Goal: Task Accomplishment & Management: Manage account settings

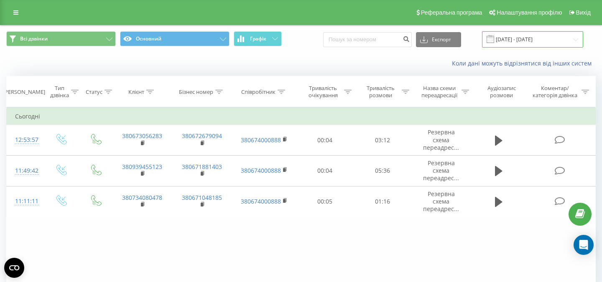
click at [518, 44] on input "[DATE] - [DATE]" at bounding box center [532, 39] width 101 height 16
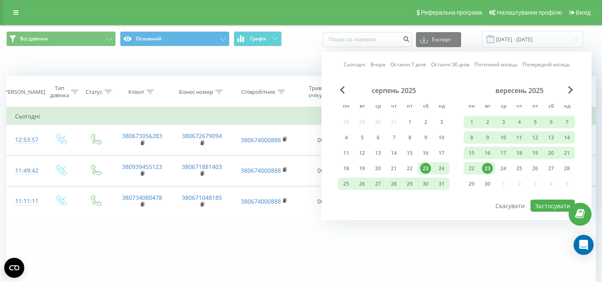
click at [486, 166] on div "23" at bounding box center [487, 168] width 11 height 11
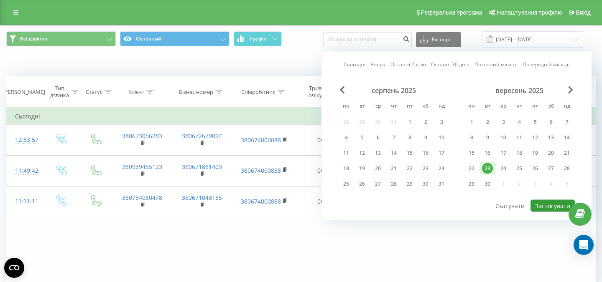
click at [536, 204] on button "Застосувати" at bounding box center [552, 206] width 44 height 12
type input "[DATE] - [DATE]"
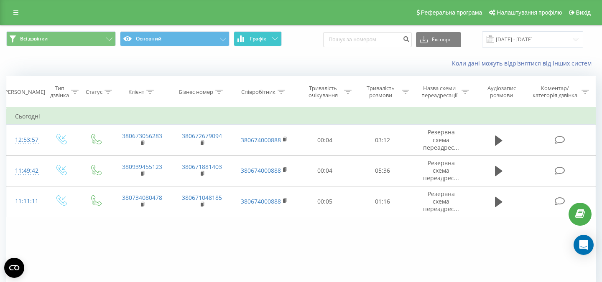
click at [250, 44] on button "Графік" at bounding box center [258, 38] width 48 height 15
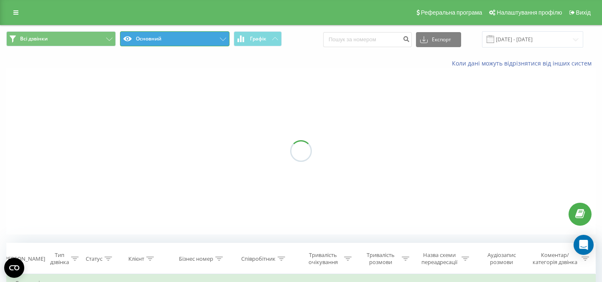
click at [179, 39] on button "Основний" at bounding box center [174, 38] width 109 height 15
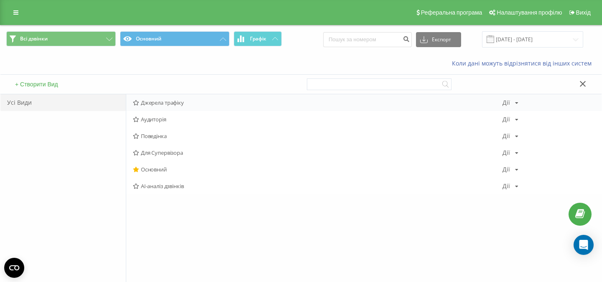
click at [137, 105] on icon at bounding box center [136, 102] width 6 height 5
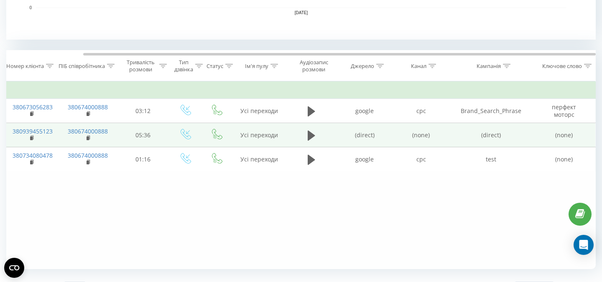
scroll to position [329, 0]
